Goal: Use online tool/utility: Utilize a website feature to perform a specific function

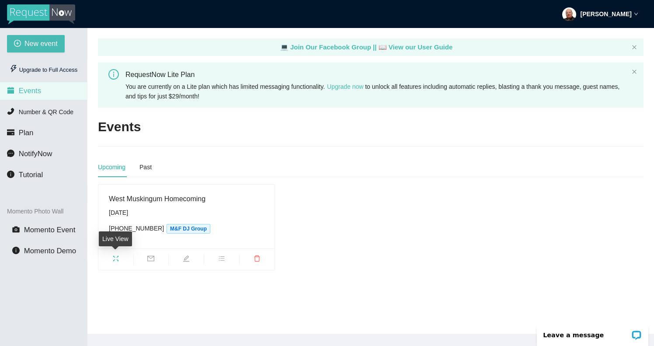
click at [118, 257] on icon "fullscreen" at bounding box center [115, 258] width 7 height 7
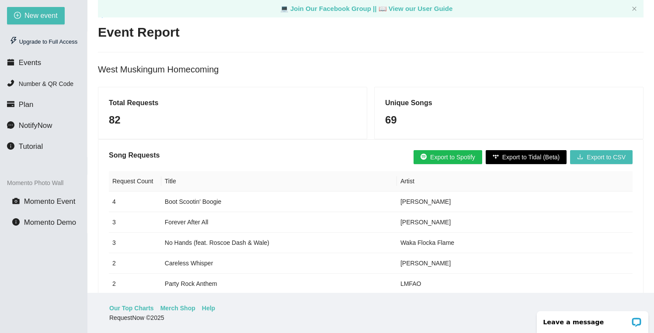
scroll to position [28, 0]
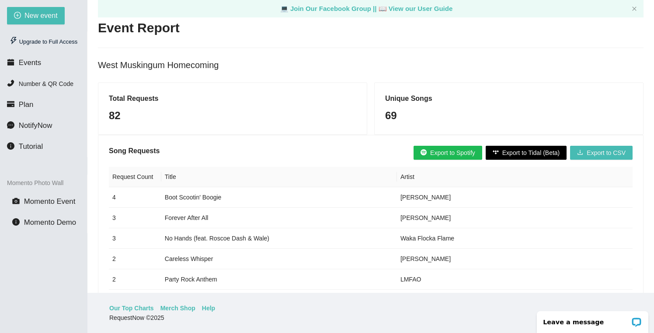
click at [509, 152] on span "Export to Tidal (Beta)" at bounding box center [531, 153] width 58 height 10
click at [502, 155] on span "Export to Tidal (Beta)" at bounding box center [531, 153] width 58 height 10
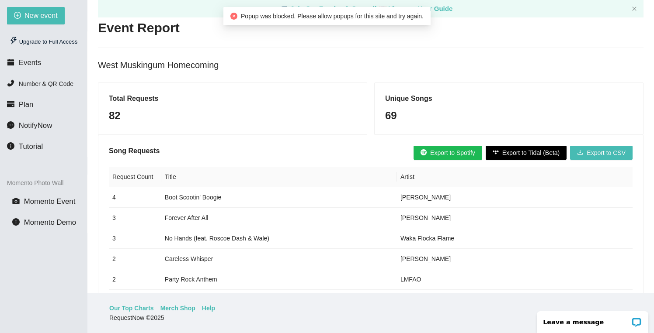
click at [347, 14] on span "Popup was blocked. Please allow popups for this site and try again." at bounding box center [332, 16] width 183 height 7
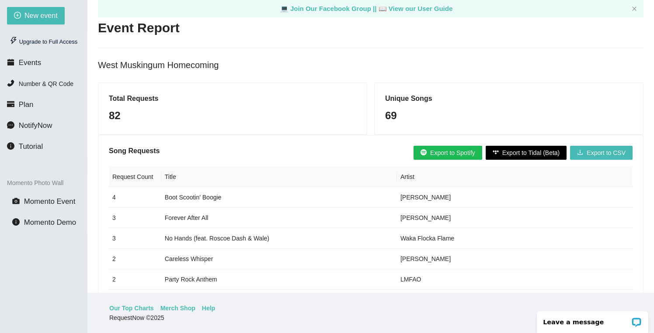
click at [532, 153] on span "Export to Tidal (Beta)" at bounding box center [531, 153] width 58 height 10
click at [532, 150] on span "Export to Tidal (Beta)" at bounding box center [531, 153] width 58 height 10
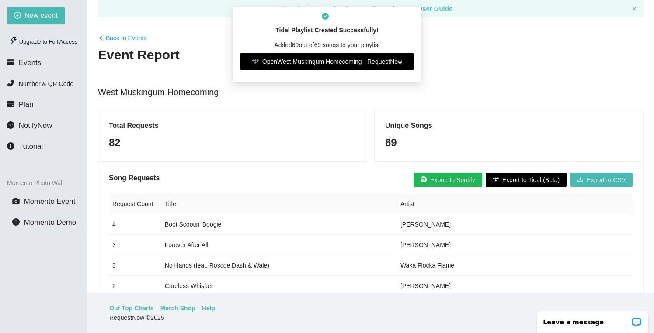
scroll to position [0, 0]
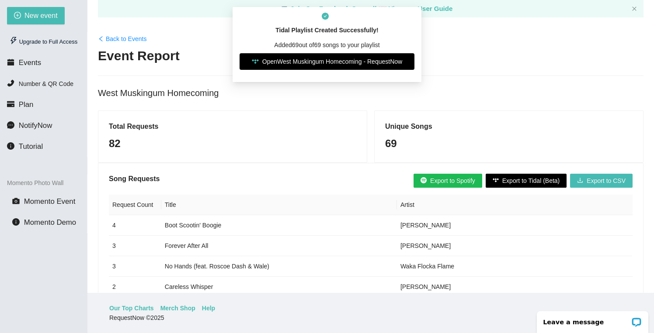
click at [291, 63] on link "Open West Muskingum Homecoming - RequestNow" at bounding box center [326, 61] width 175 height 17
